Goal: Check status: Check status

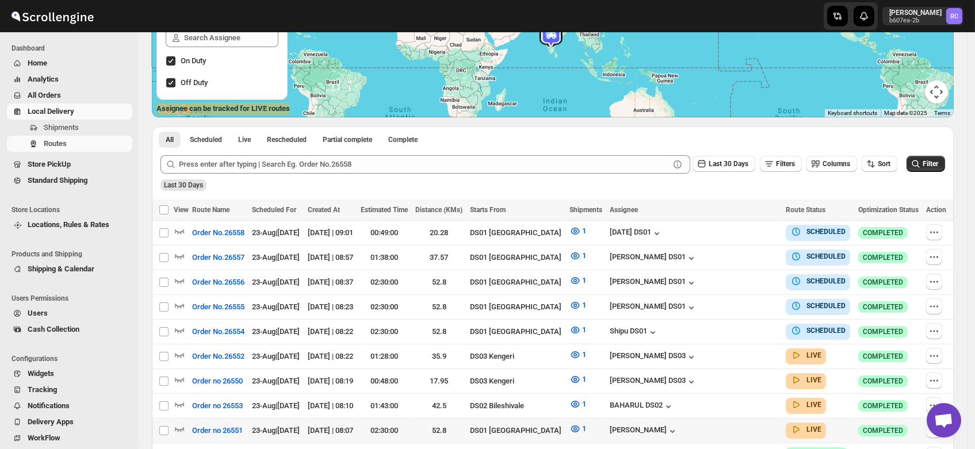
scroll to position [180, 0]
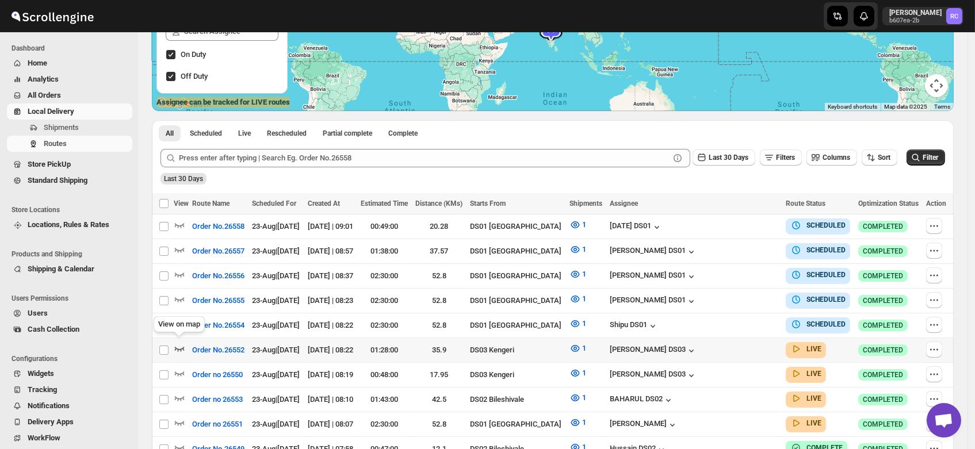
click at [180, 343] on icon "button" at bounding box center [180, 349] width 12 height 12
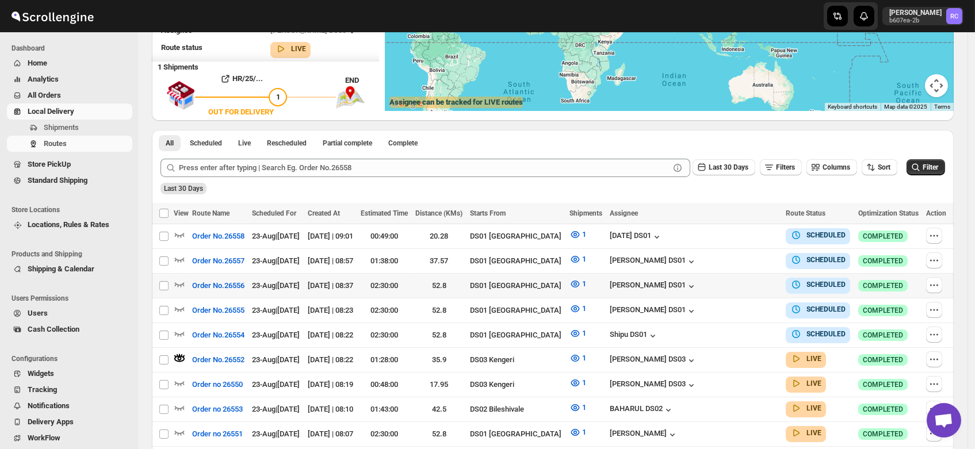
scroll to position [0, 0]
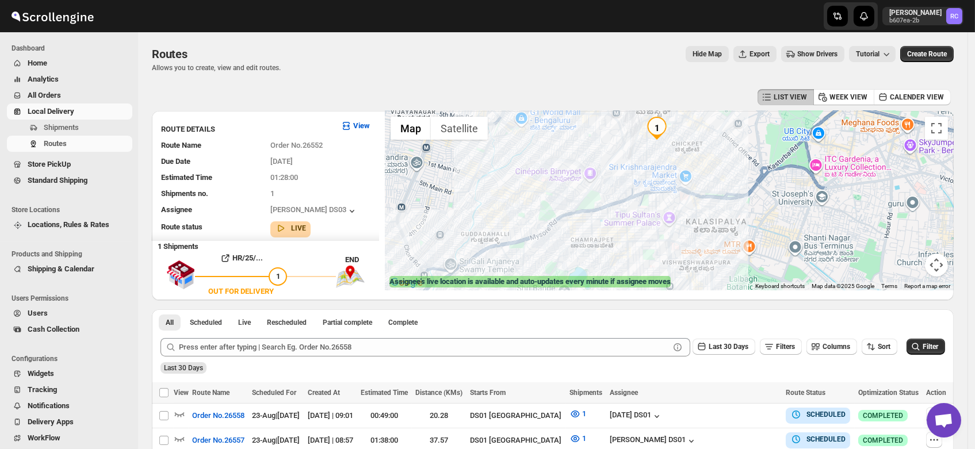
drag, startPoint x: 754, startPoint y: 158, endPoint x: 714, endPoint y: 232, distance: 84.7
click at [714, 232] on div at bounding box center [669, 201] width 569 height 180
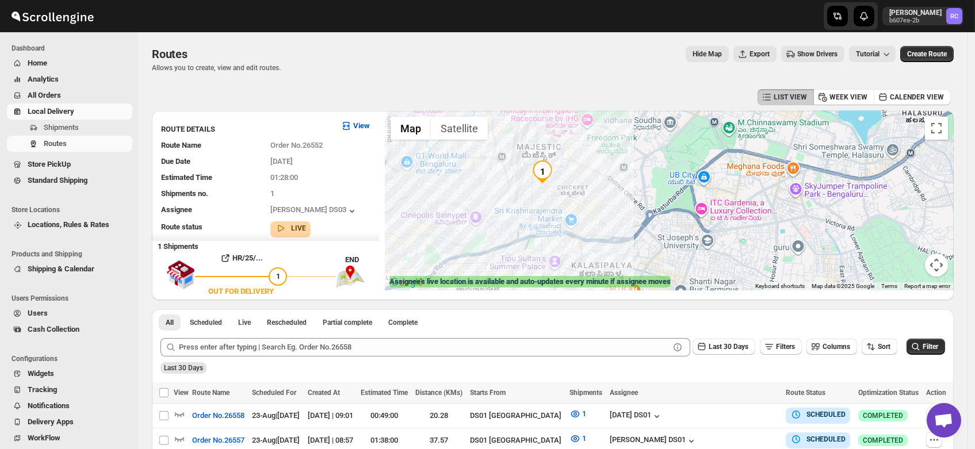
drag, startPoint x: 783, startPoint y: 184, endPoint x: 788, endPoint y: 178, distance: 8.1
click at [788, 178] on div at bounding box center [669, 201] width 569 height 180
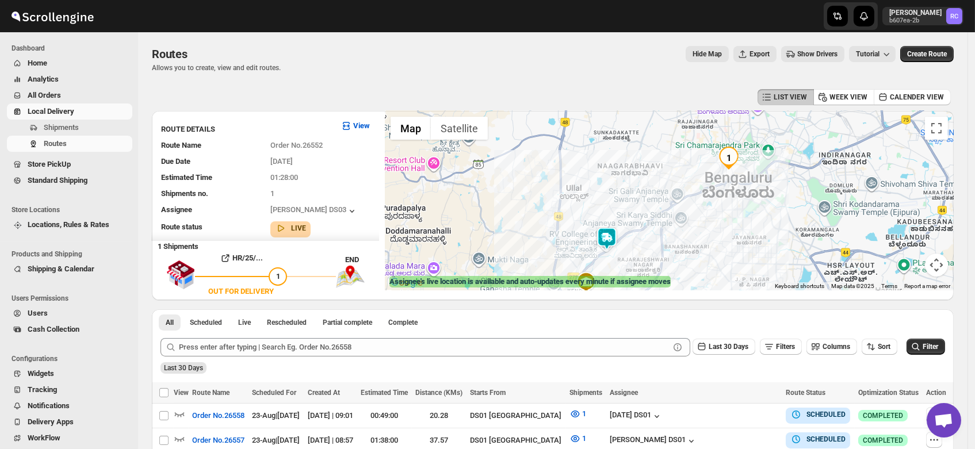
drag, startPoint x: 795, startPoint y: 186, endPoint x: 707, endPoint y: 215, distance: 92.1
click at [707, 215] on div at bounding box center [669, 201] width 569 height 180
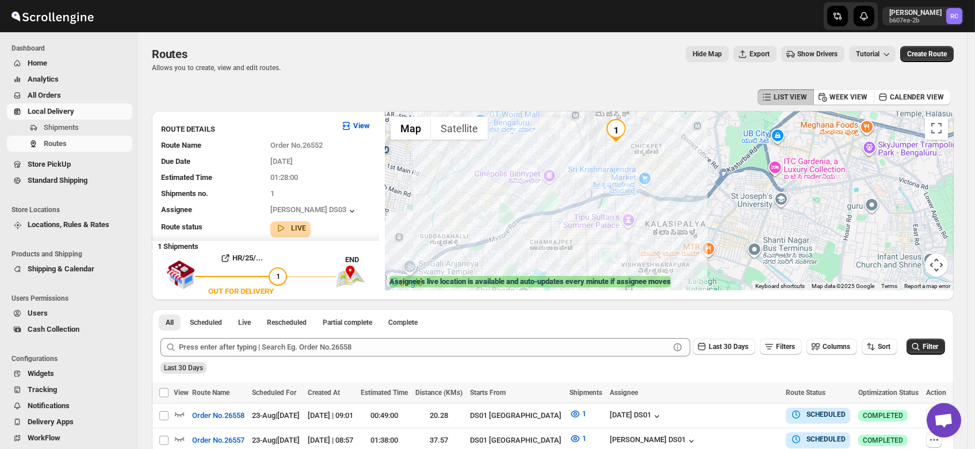
drag, startPoint x: 828, startPoint y: 214, endPoint x: 728, endPoint y: 220, distance: 99.7
click at [728, 220] on div at bounding box center [669, 201] width 569 height 180
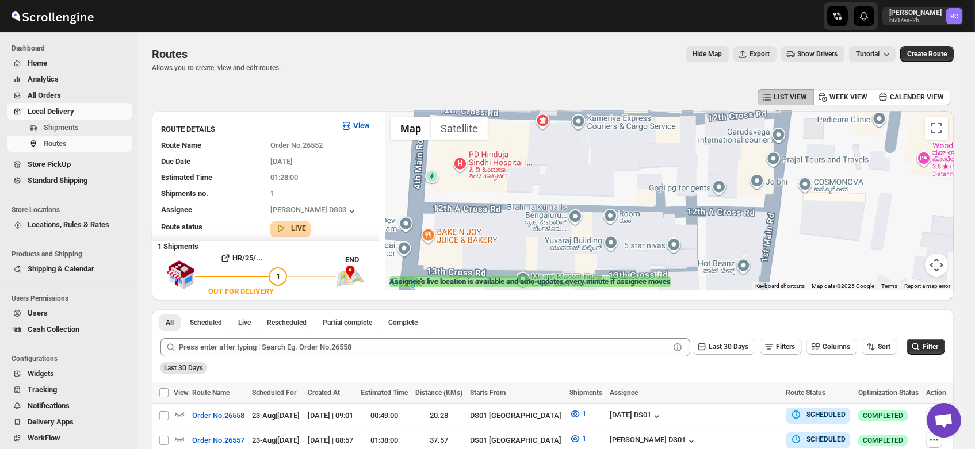
drag, startPoint x: 739, startPoint y: 178, endPoint x: 763, endPoint y: 207, distance: 37.2
click at [763, 207] on div at bounding box center [669, 201] width 569 height 180
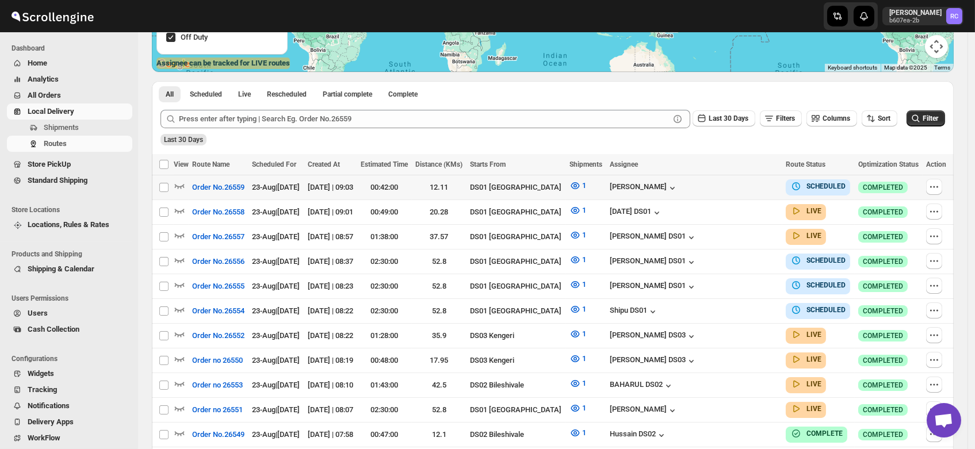
scroll to position [217, 0]
